Goal: Navigation & Orientation: Find specific page/section

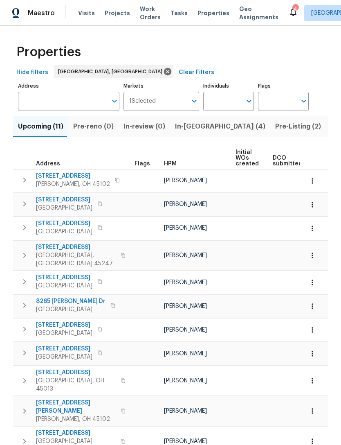
click at [204, 14] on span "Properties" at bounding box center [214, 13] width 32 height 8
click at [110, 16] on span "Projects" at bounding box center [117, 13] width 25 height 8
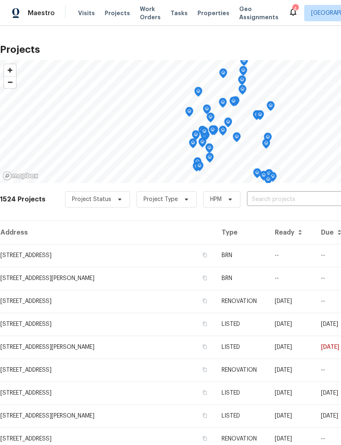
click at [200, 16] on span "Properties" at bounding box center [214, 13] width 32 height 8
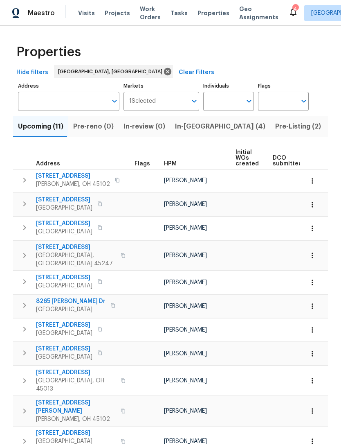
click at [288, 11] on icon at bounding box center [293, 12] width 10 height 10
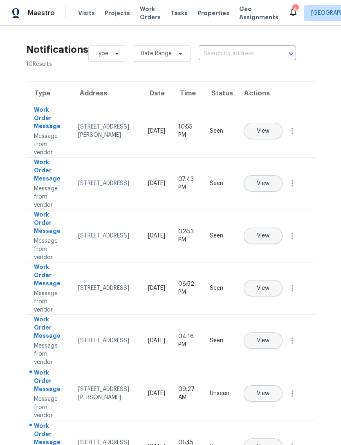
click at [113, 16] on span "Projects" at bounding box center [117, 13] width 25 height 8
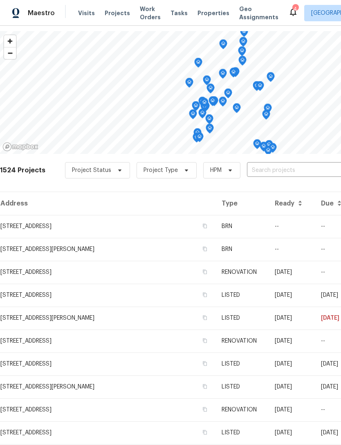
scroll to position [28, 0]
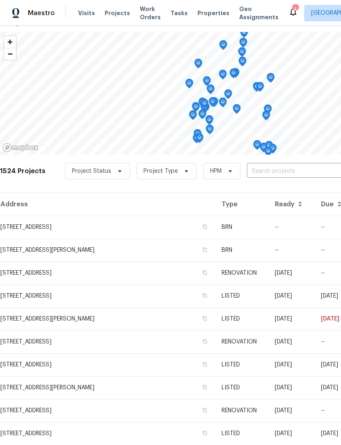
click at [206, 15] on span "Properties" at bounding box center [214, 13] width 32 height 8
